Goal: Task Accomplishment & Management: Manage account settings

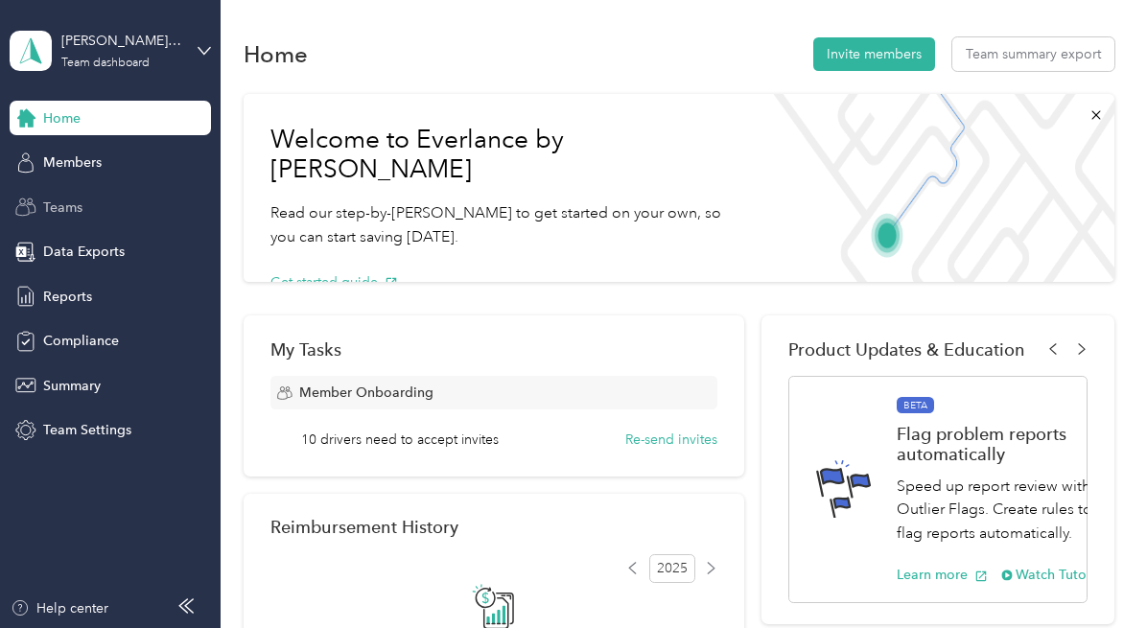
click at [81, 204] on span "Teams" at bounding box center [62, 207] width 39 height 20
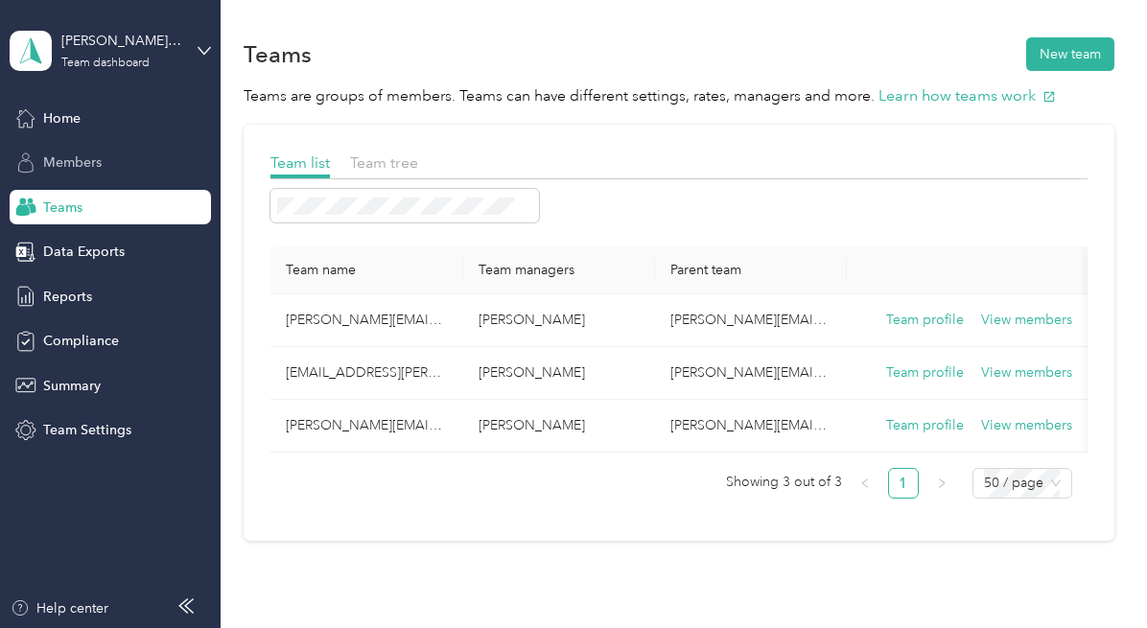
click at [67, 169] on span "Members" at bounding box center [72, 162] width 58 height 20
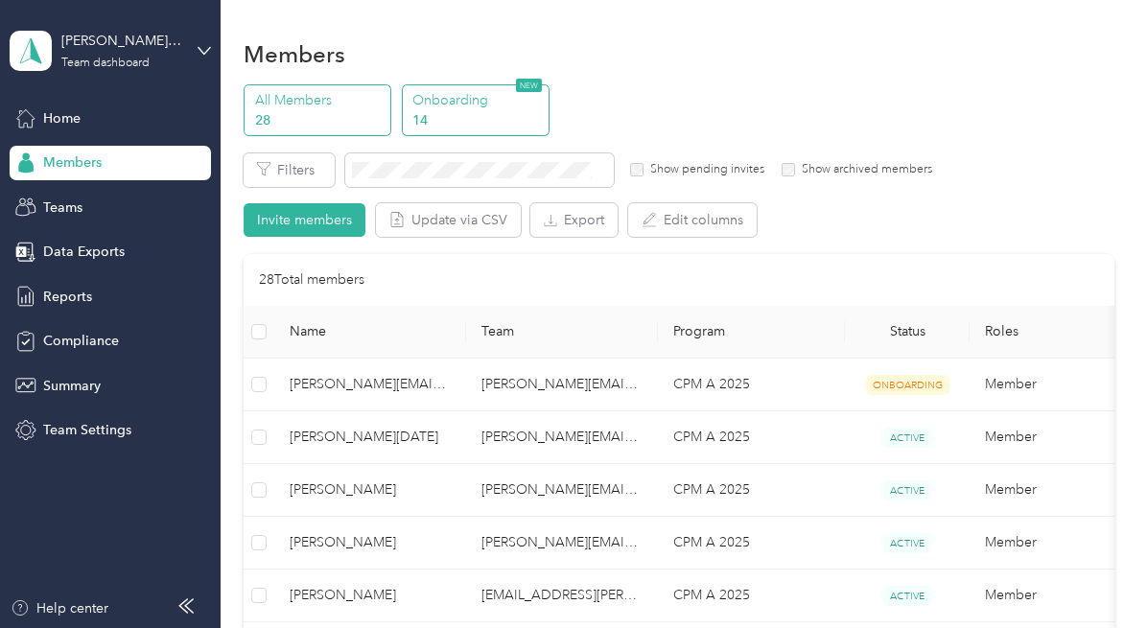
click at [458, 112] on p "14" at bounding box center [477, 120] width 130 height 20
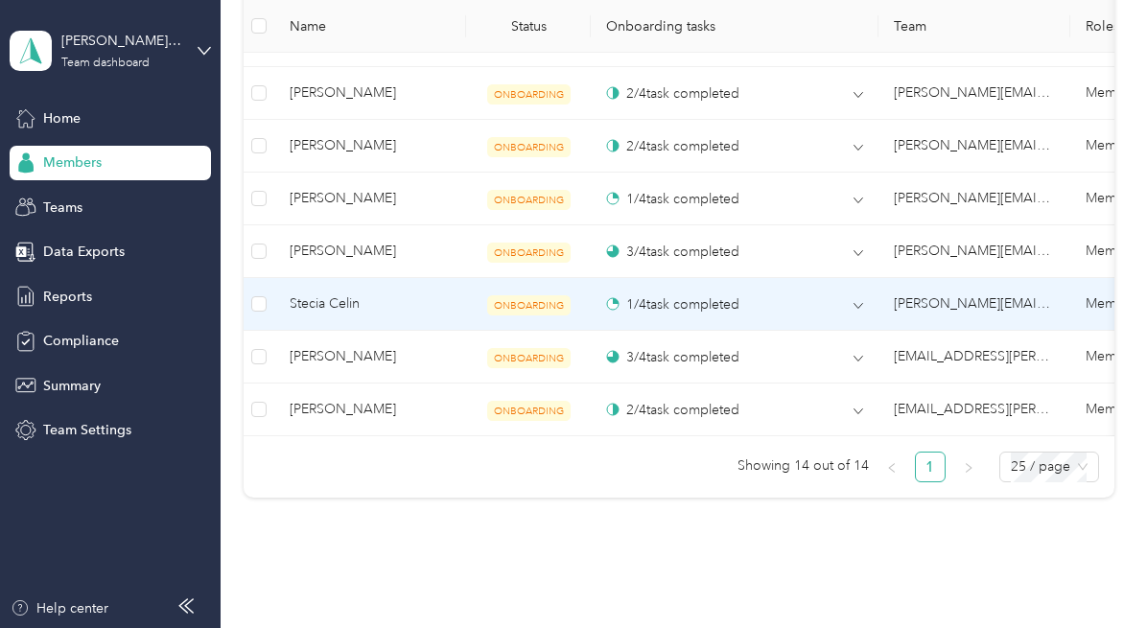
scroll to position [1150, 0]
